Goal: Information Seeking & Learning: Check status

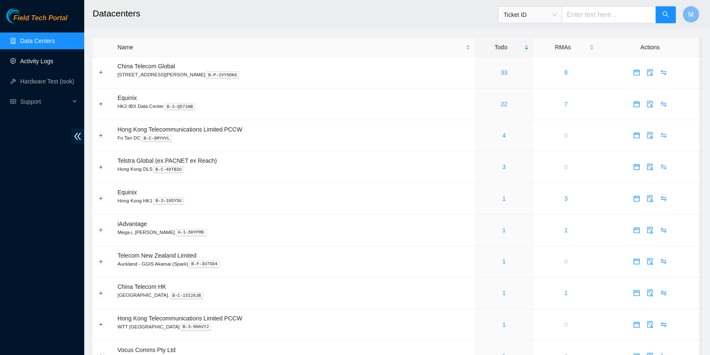
click at [31, 58] on link "Activity Logs" at bounding box center [36, 61] width 33 height 7
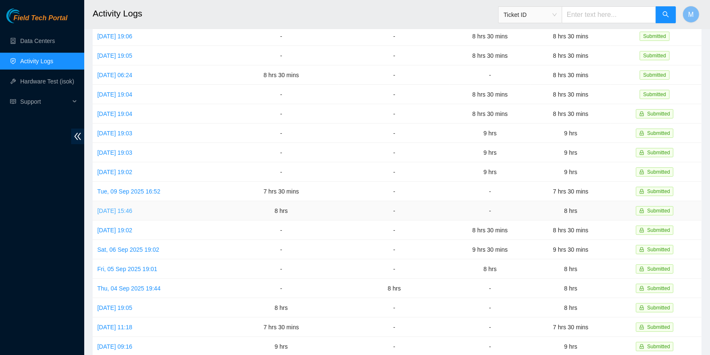
click at [132, 207] on link "[DATE] 15:46" at bounding box center [114, 210] width 35 height 7
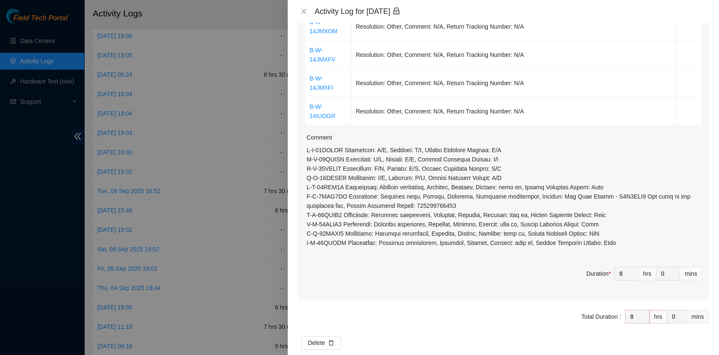
scroll to position [357, 0]
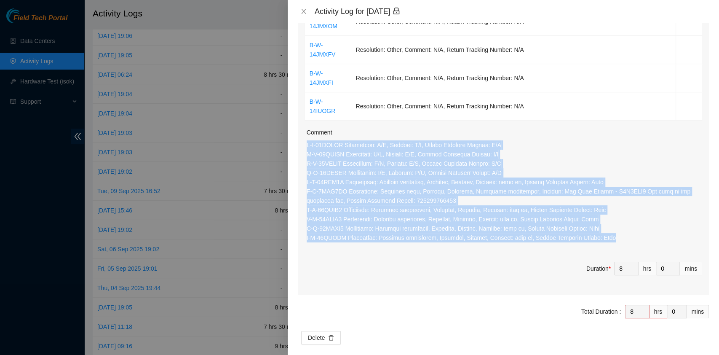
drag, startPoint x: 636, startPoint y: 228, endPoint x: 300, endPoint y: 136, distance: 348.8
click at [300, 136] on div "Ticket Number Resolution Action B-W-14IUOK3 Resolution: Reseated components, Re…" at bounding box center [503, 51] width 411 height 486
copy p "B-W-14JMXOM Resolution: N/A, Comment: N/A, Return Tracking Number: N/A B-W-14JM…"
click at [304, 10] on icon "close" at bounding box center [303, 11] width 5 height 5
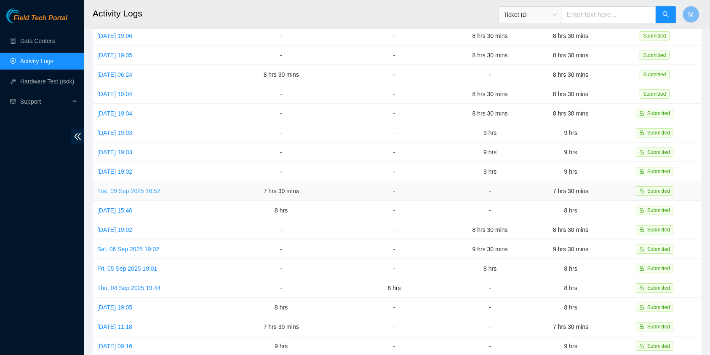
click at [125, 187] on link "Tue, 09 Sep 2025 16:52" at bounding box center [128, 190] width 63 height 7
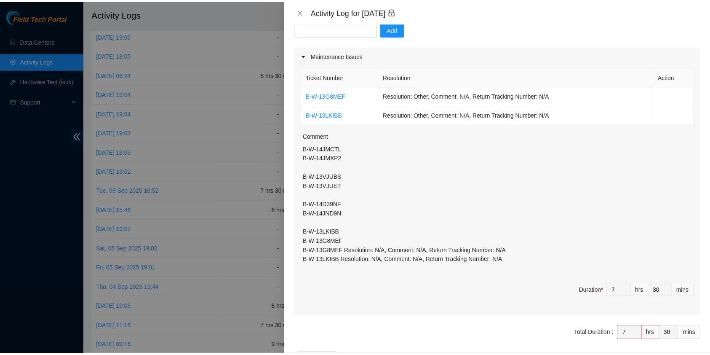
scroll to position [112, 0]
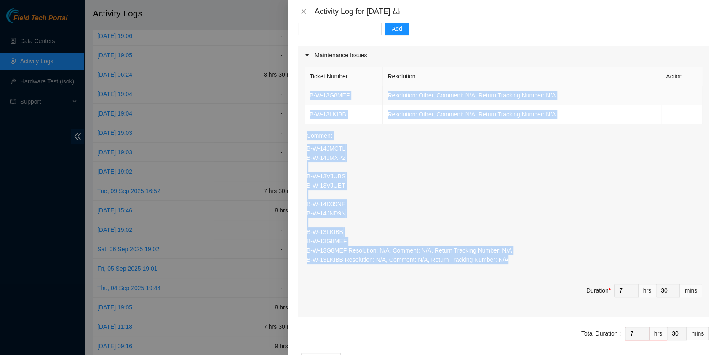
drag, startPoint x: 531, startPoint y: 264, endPoint x: 307, endPoint y: 94, distance: 281.9
click at [307, 94] on div "Ticket Number Resolution Action B-W-13G8MEF Resolution: Other, Comment: N/A, Re…" at bounding box center [503, 190] width 411 height 251
copy div "B-W-13G8MEF Resolution: Other, Comment: N/A, Return Tracking Number: N/A B-W-13…"
click at [302, 9] on icon "close" at bounding box center [303, 11] width 5 height 5
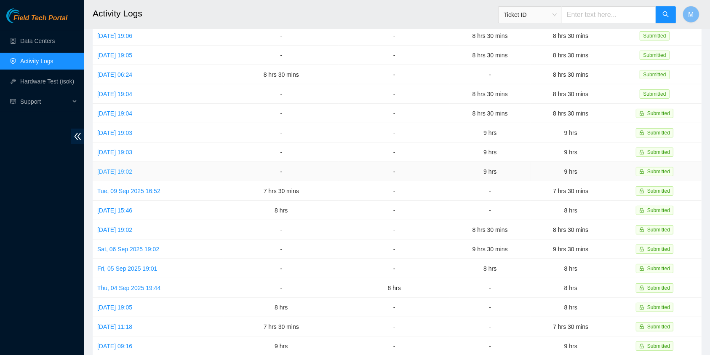
click at [123, 168] on link "[DATE] 19:02" at bounding box center [114, 171] width 35 height 7
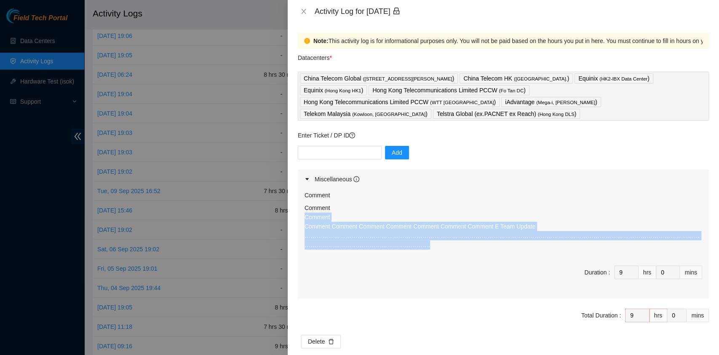
drag, startPoint x: 686, startPoint y: 224, endPoint x: 296, endPoint y: 204, distance: 389.7
click at [296, 204] on div "Note: This activity log is for informational purposes only. You will not be pai…" at bounding box center [503, 189] width 431 height 332
copy p "Comment Comment Comment Comment Comment Comment Comment Comment E Team Update ……"
click at [306, 8] on icon "close" at bounding box center [303, 11] width 7 height 7
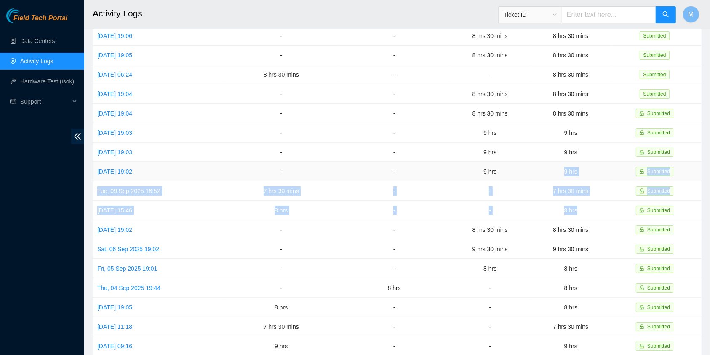
drag, startPoint x: 593, startPoint y: 207, endPoint x: 554, endPoint y: 172, distance: 52.5
click at [554, 172] on tbody "[DATE] 19:24 7 hrs - - 7 hrs Submitted [DATE] 19:07 - 6 hrs - 6 hrs Submitted […" at bounding box center [397, 161] width 609 height 387
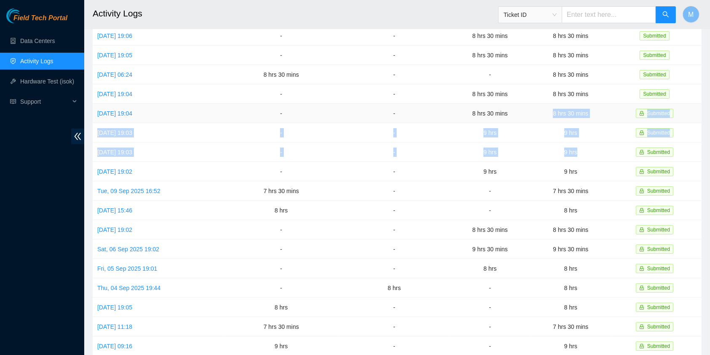
drag, startPoint x: 585, startPoint y: 145, endPoint x: 553, endPoint y: 113, distance: 45.9
click at [553, 113] on tbody "[DATE] 19:24 7 hrs - - 7 hrs Submitted [DATE] 19:07 - 6 hrs - 6 hrs Submitted […" at bounding box center [397, 161] width 609 height 387
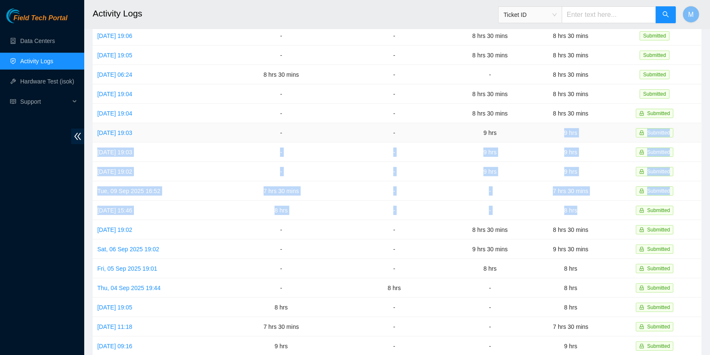
drag, startPoint x: 582, startPoint y: 202, endPoint x: 546, endPoint y: 122, distance: 87.9
click at [546, 122] on tbody "[DATE] 19:24 7 hrs - - 7 hrs Submitted [DATE] 19:07 - 6 hrs - 6 hrs Submitted […" at bounding box center [397, 161] width 609 height 387
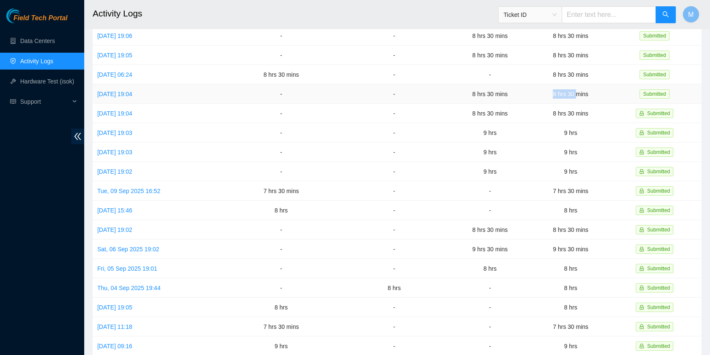
drag, startPoint x: 576, startPoint y: 92, endPoint x: 555, endPoint y: 89, distance: 21.3
click at [555, 89] on td "8 hrs 30 mins" at bounding box center [571, 93] width 81 height 19
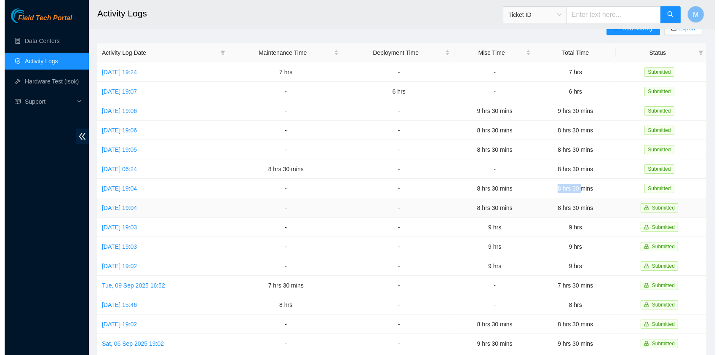
scroll to position [0, 0]
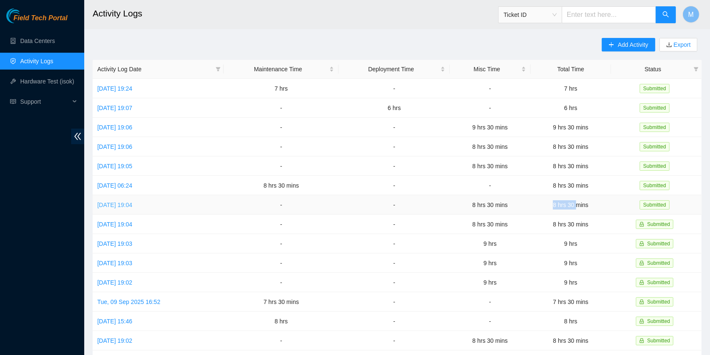
click at [120, 201] on link "[DATE] 19:04" at bounding box center [114, 204] width 35 height 7
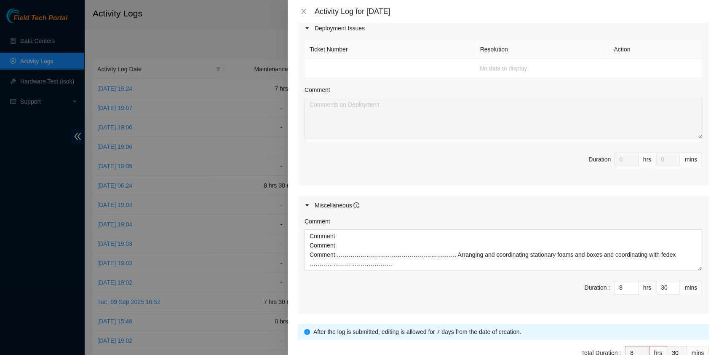
scroll to position [366, 0]
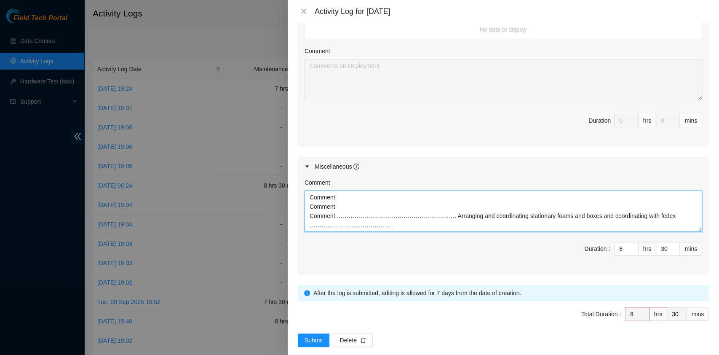
drag, startPoint x: 364, startPoint y: 213, endPoint x: 200, endPoint y: 187, distance: 166.2
click at [200, 187] on div "Activity Log for [DATE] Note: This activity log is for informational purposes o…" at bounding box center [359, 177] width 719 height 355
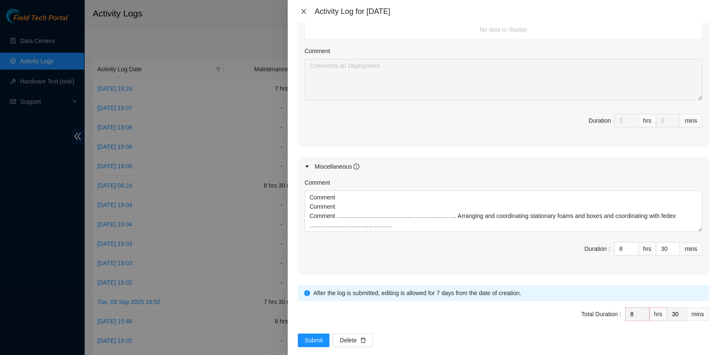
click at [301, 15] on button "Close" at bounding box center [304, 12] width 12 height 8
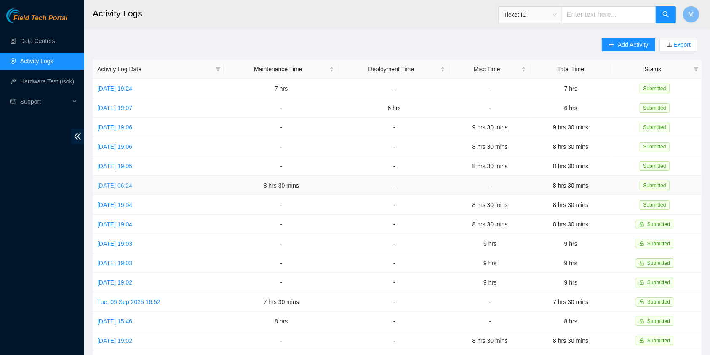
click at [131, 183] on link "[DATE] 06:24" at bounding box center [114, 185] width 35 height 7
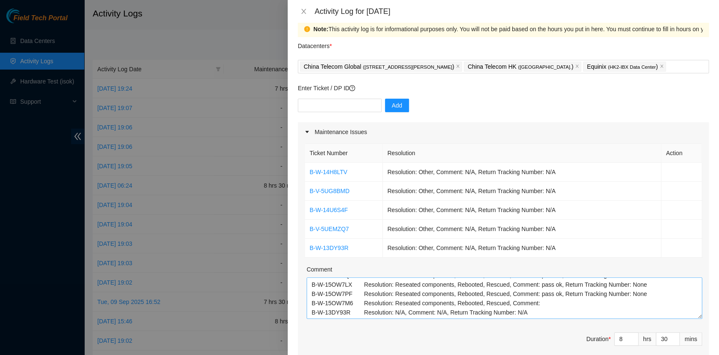
scroll to position [12, 0]
click at [303, 15] on button "Close" at bounding box center [304, 12] width 12 height 8
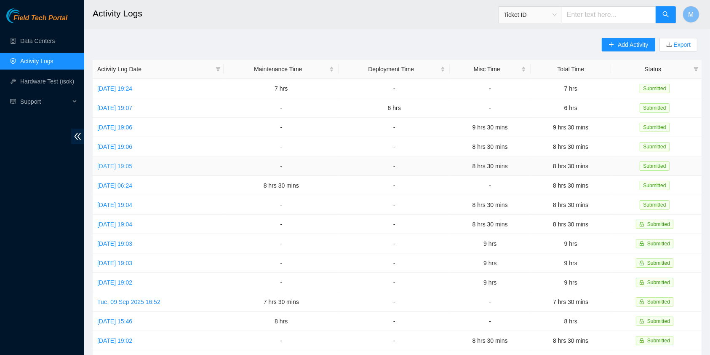
click at [120, 163] on link "[DATE] 19:05" at bounding box center [114, 166] width 35 height 7
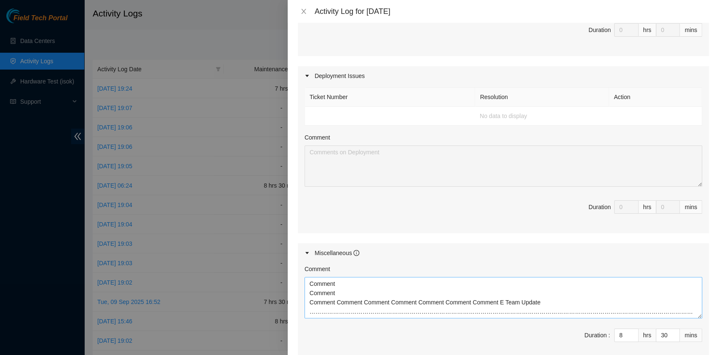
scroll to position [280, 0]
click at [301, 8] on icon "close" at bounding box center [303, 11] width 7 height 7
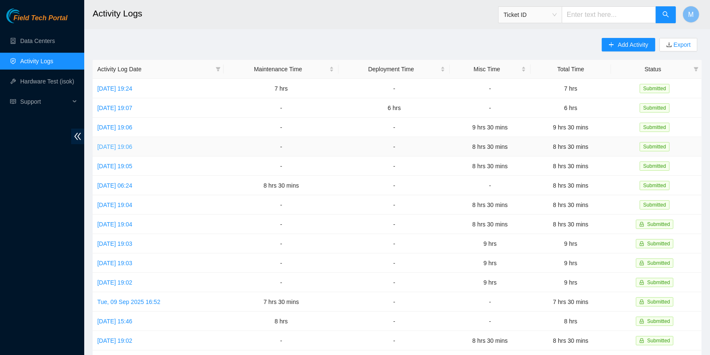
click at [124, 143] on link "[DATE] 19:06" at bounding box center [114, 146] width 35 height 7
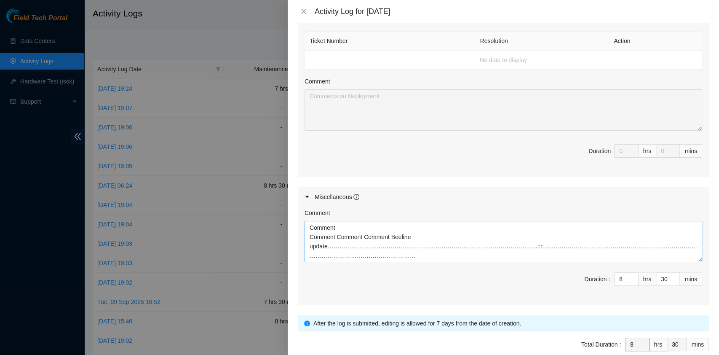
scroll to position [337, 0]
drag, startPoint x: 330, startPoint y: 232, endPoint x: 662, endPoint y: 250, distance: 332.8
click at [662, 250] on textarea "Comment Comment Comment Comment Beeline update…………………………………………………………………………………………" at bounding box center [503, 240] width 398 height 41
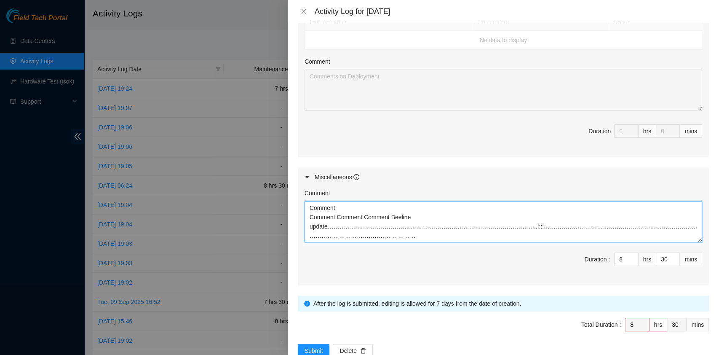
scroll to position [378, 0]
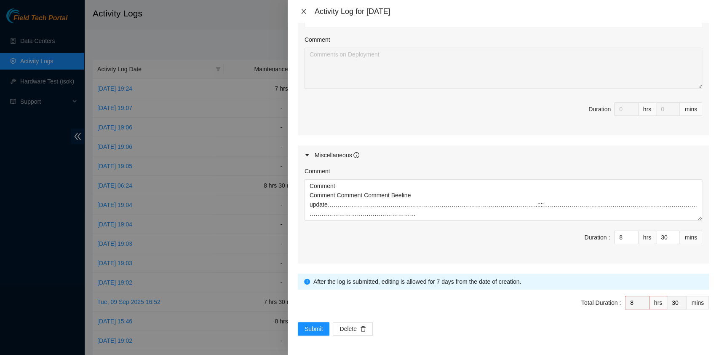
click at [304, 8] on icon "close" at bounding box center [303, 11] width 7 height 7
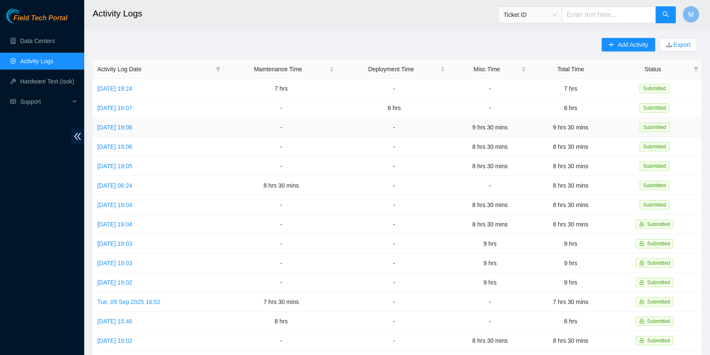
click at [123, 130] on td "[DATE] 19:06" at bounding box center [158, 127] width 131 height 19
click at [124, 128] on link "[DATE] 19:06" at bounding box center [114, 127] width 35 height 7
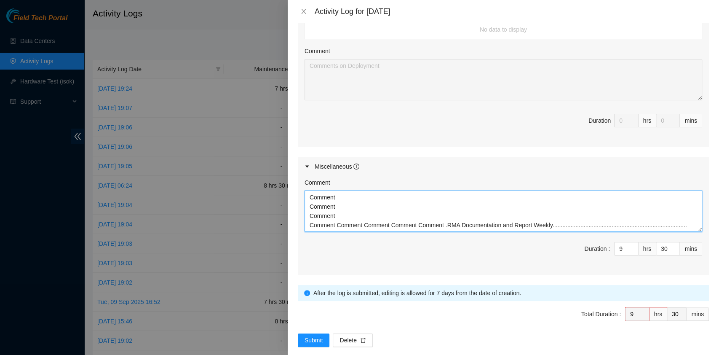
scroll to position [0, 0]
drag, startPoint x: 674, startPoint y: 213, endPoint x: 282, endPoint y: 195, distance: 393.0
click at [282, 195] on div "Activity Log for [DATE] Note: This activity log is for informational purposes o…" at bounding box center [359, 177] width 719 height 355
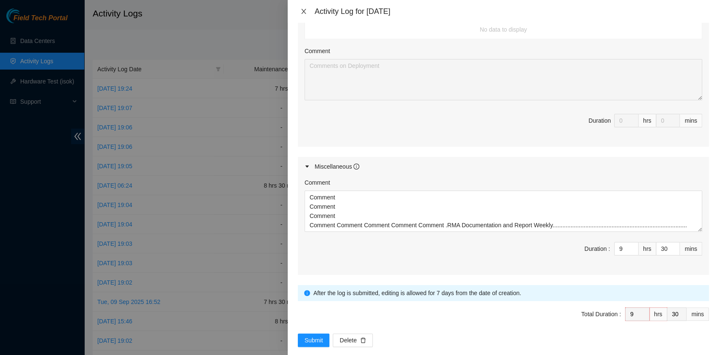
click at [301, 12] on icon "close" at bounding box center [303, 11] width 7 height 7
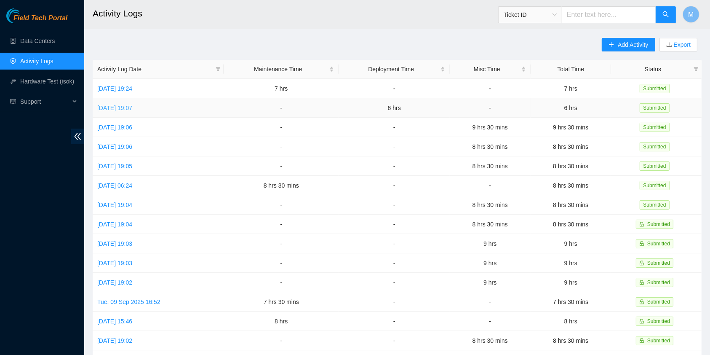
click at [114, 108] on link "[DATE] 19:07" at bounding box center [114, 107] width 35 height 7
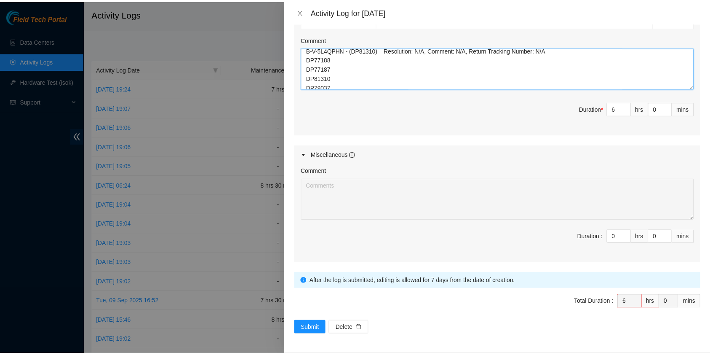
scroll to position [5, 0]
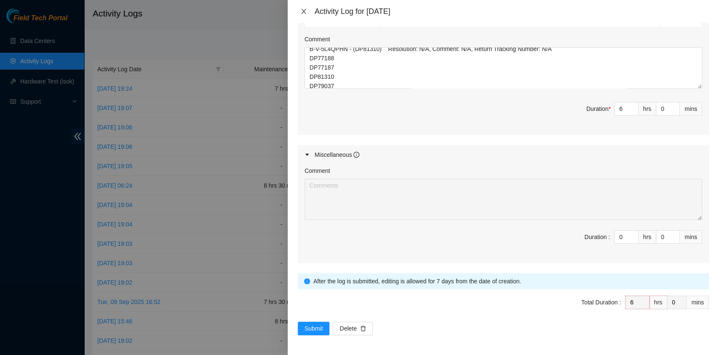
click at [305, 11] on icon "close" at bounding box center [303, 11] width 7 height 7
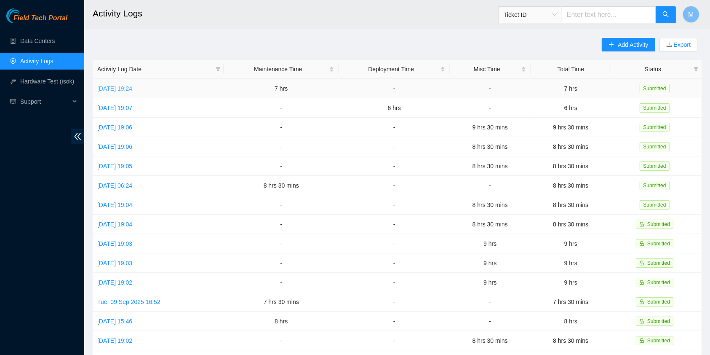
click at [109, 86] on link "[DATE] 19:24" at bounding box center [114, 88] width 35 height 7
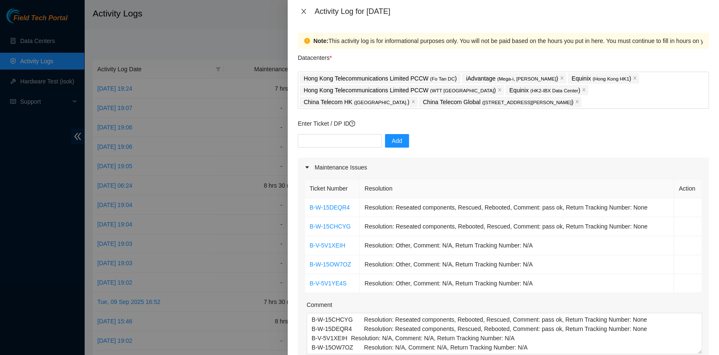
click at [307, 8] on button "Close" at bounding box center [304, 12] width 12 height 8
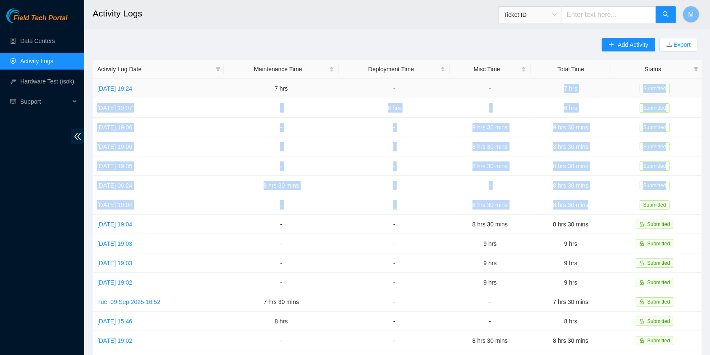
drag, startPoint x: 606, startPoint y: 202, endPoint x: 562, endPoint y: 89, distance: 121.6
click at [562, 89] on tbody "[DATE] 19:24 7 hrs - - 7 hrs Submitted [DATE] 19:07 - 6 hrs - 6 hrs Submitted […" at bounding box center [397, 272] width 609 height 387
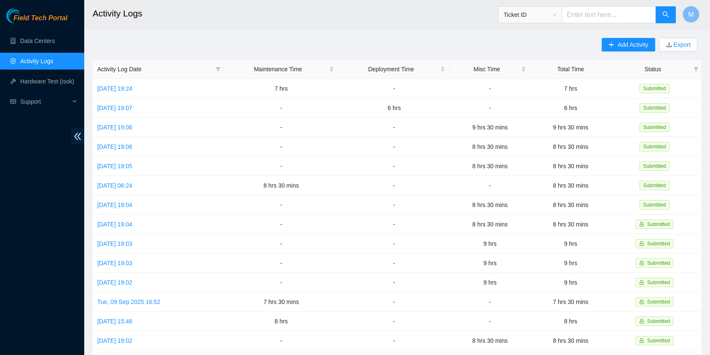
click at [433, 36] on main "Activity Logs Ticket ID M Add Activity Export Activity Log Date Maintenance Tim…" at bounding box center [397, 251] width 626 height 502
click at [689, 11] on span "M" at bounding box center [690, 14] width 5 height 11
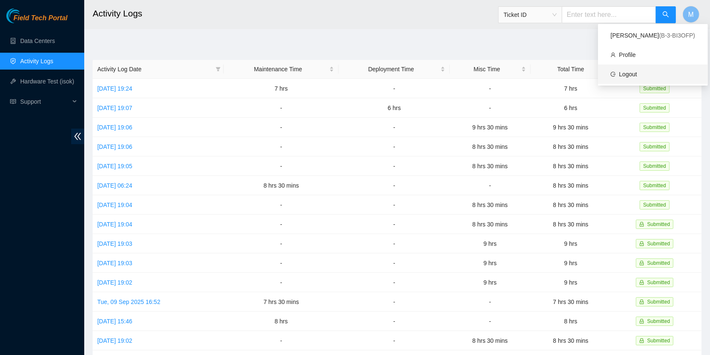
click at [633, 72] on link "Logout" at bounding box center [628, 74] width 18 height 7
